Goal: Ask a question

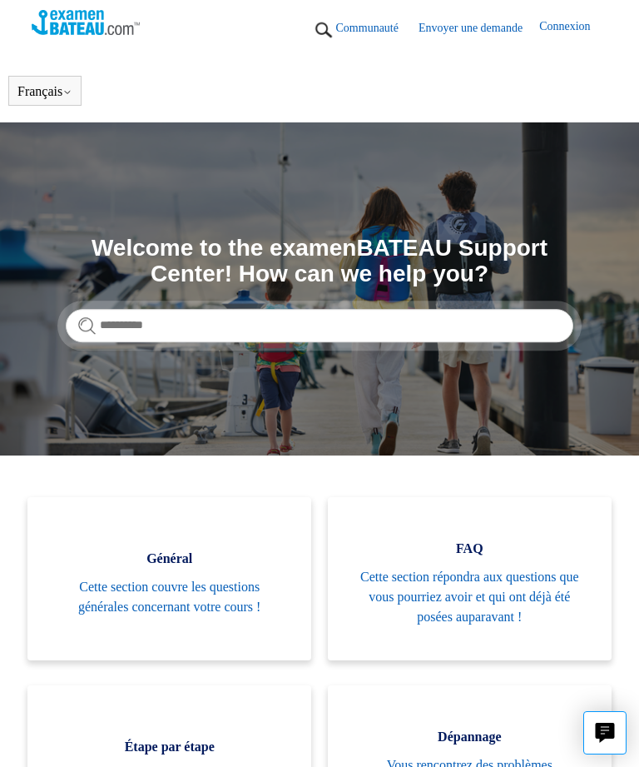
click at [52, 87] on button "Français" at bounding box center [44, 91] width 55 height 15
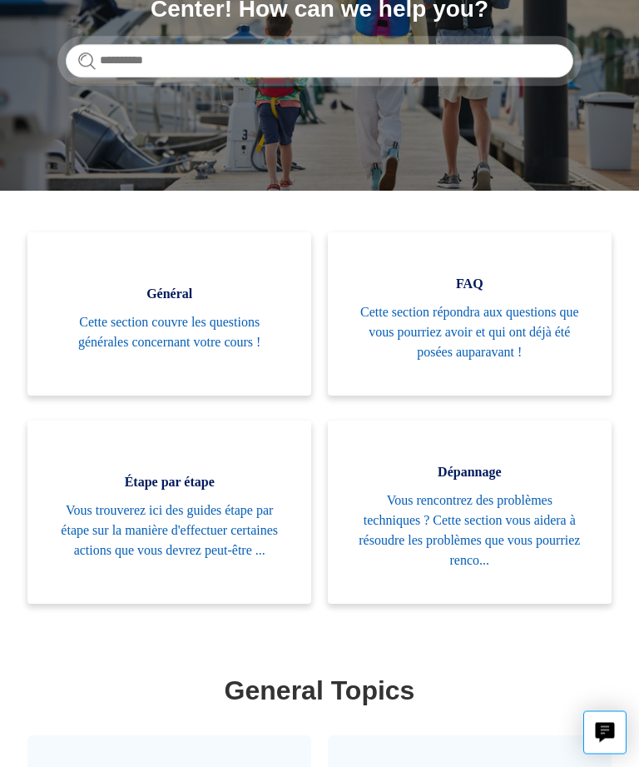
scroll to position [265, 0]
click at [229, 513] on span "Vous trouverez ici des guides étape par étape sur la manière d'effectuer certai…" at bounding box center [169, 530] width 234 height 60
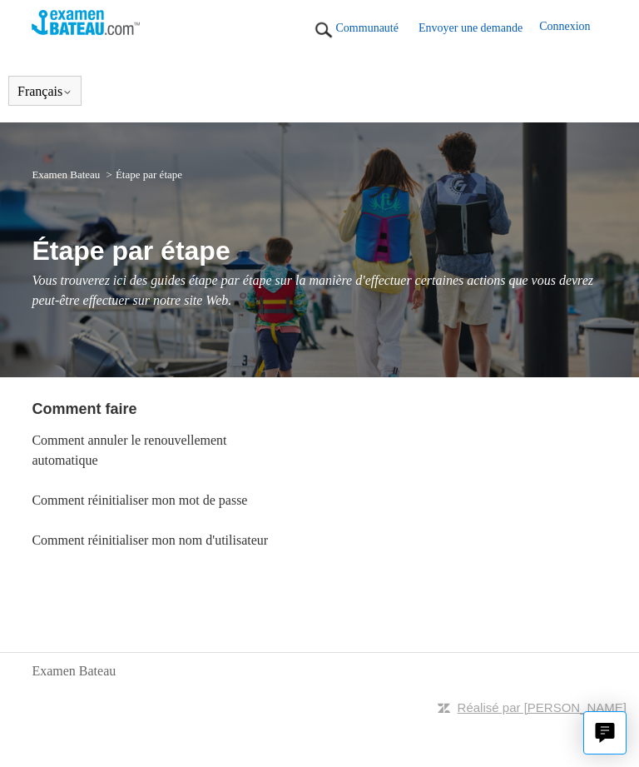
click at [72, 543] on link "Comment réinitialiser mon nom d'utilisateur" at bounding box center [150, 540] width 236 height 14
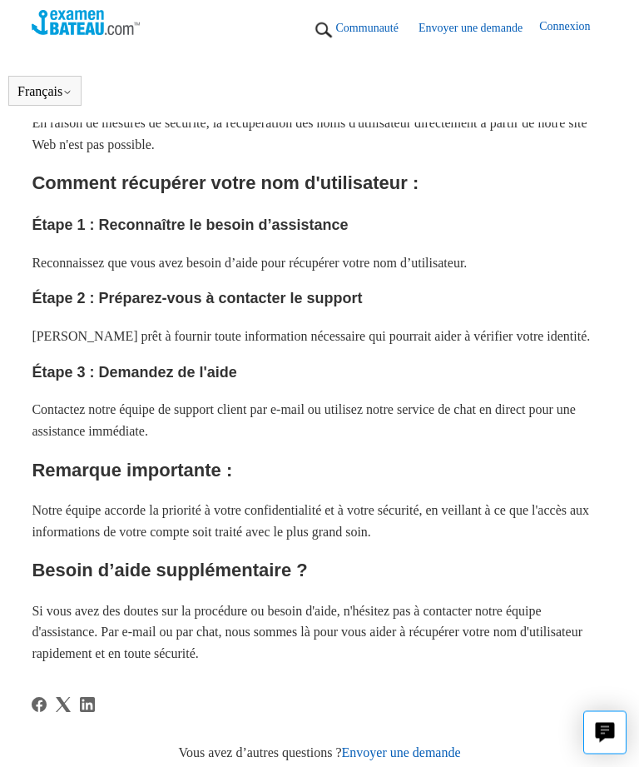
scroll to position [357, 0]
click at [599, 742] on icon "Live chat" at bounding box center [605, 732] width 20 height 20
click at [234, 709] on div at bounding box center [319, 715] width 575 height 37
click at [263, 697] on div at bounding box center [319, 715] width 575 height 37
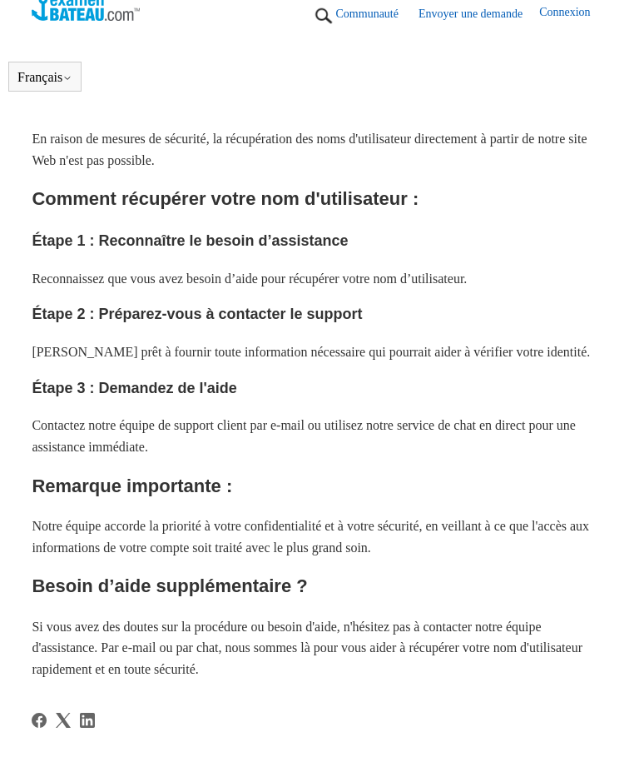
scroll to position [342, 0]
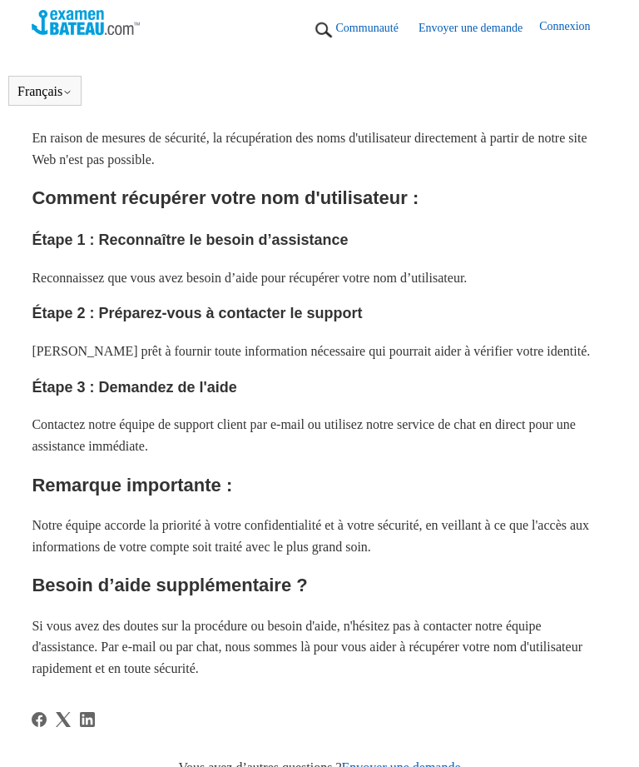
click at [413, 762] on link "Envoyer une demande" at bounding box center [401, 767] width 119 height 14
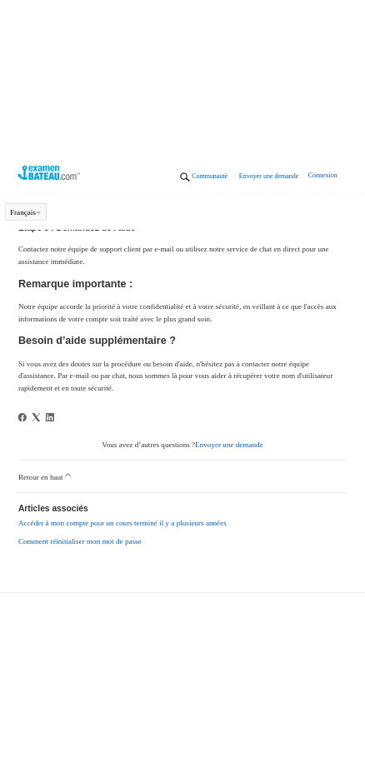
scroll to position [985, 0]
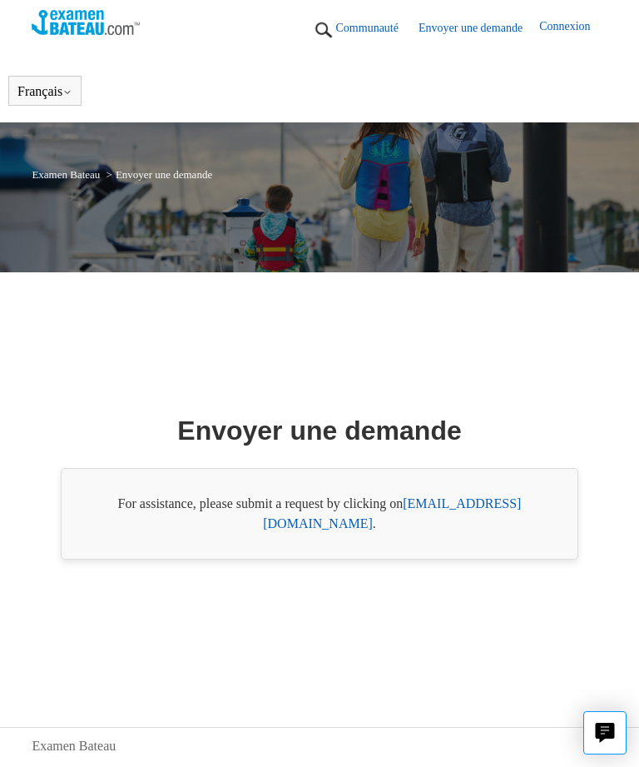
click at [480, 529] on link "support@boat-ed.com" at bounding box center [392, 513] width 258 height 34
click at [460, 26] on link "Envoyer une demande" at bounding box center [479, 27] width 121 height 17
